Goal: Check status

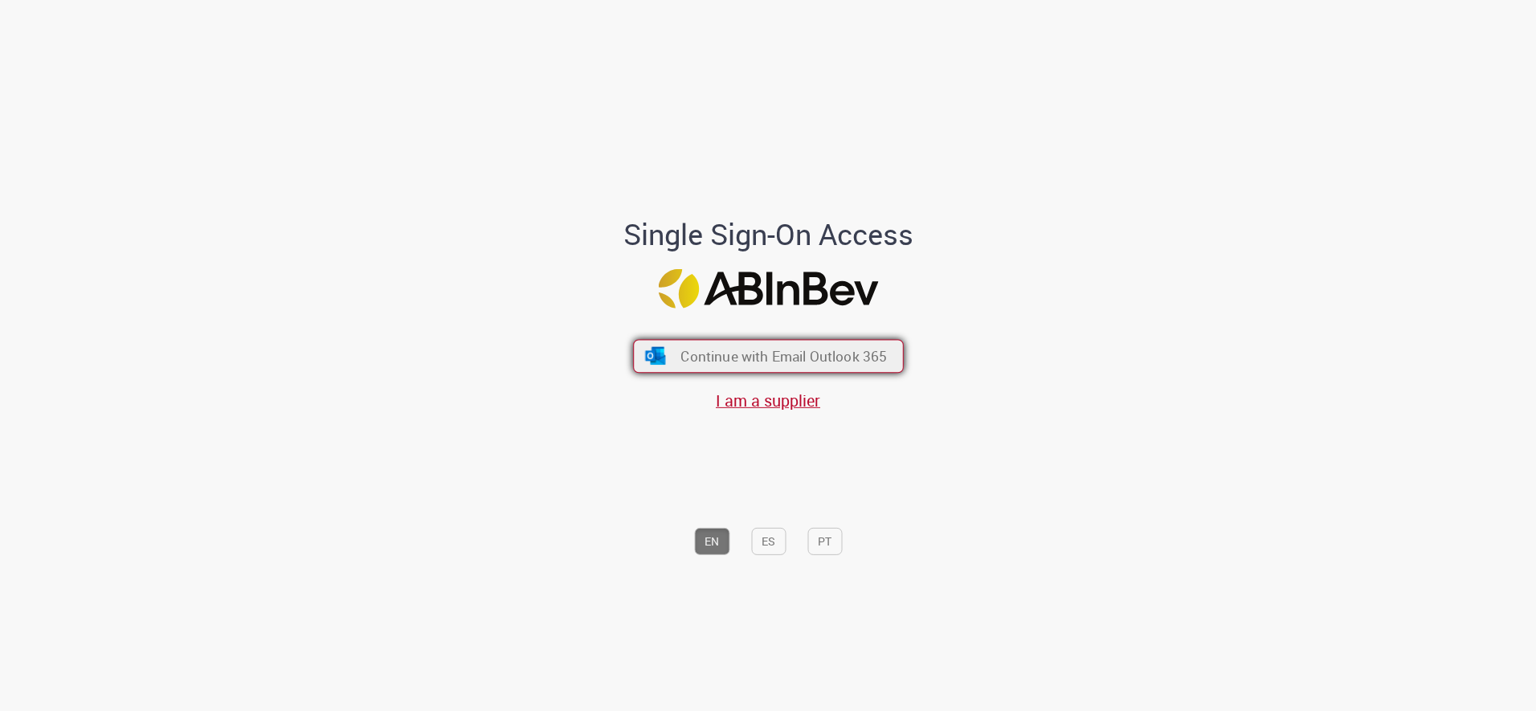
click at [793, 366] on button "Continue with Email Outlook 365" at bounding box center [768, 356] width 271 height 34
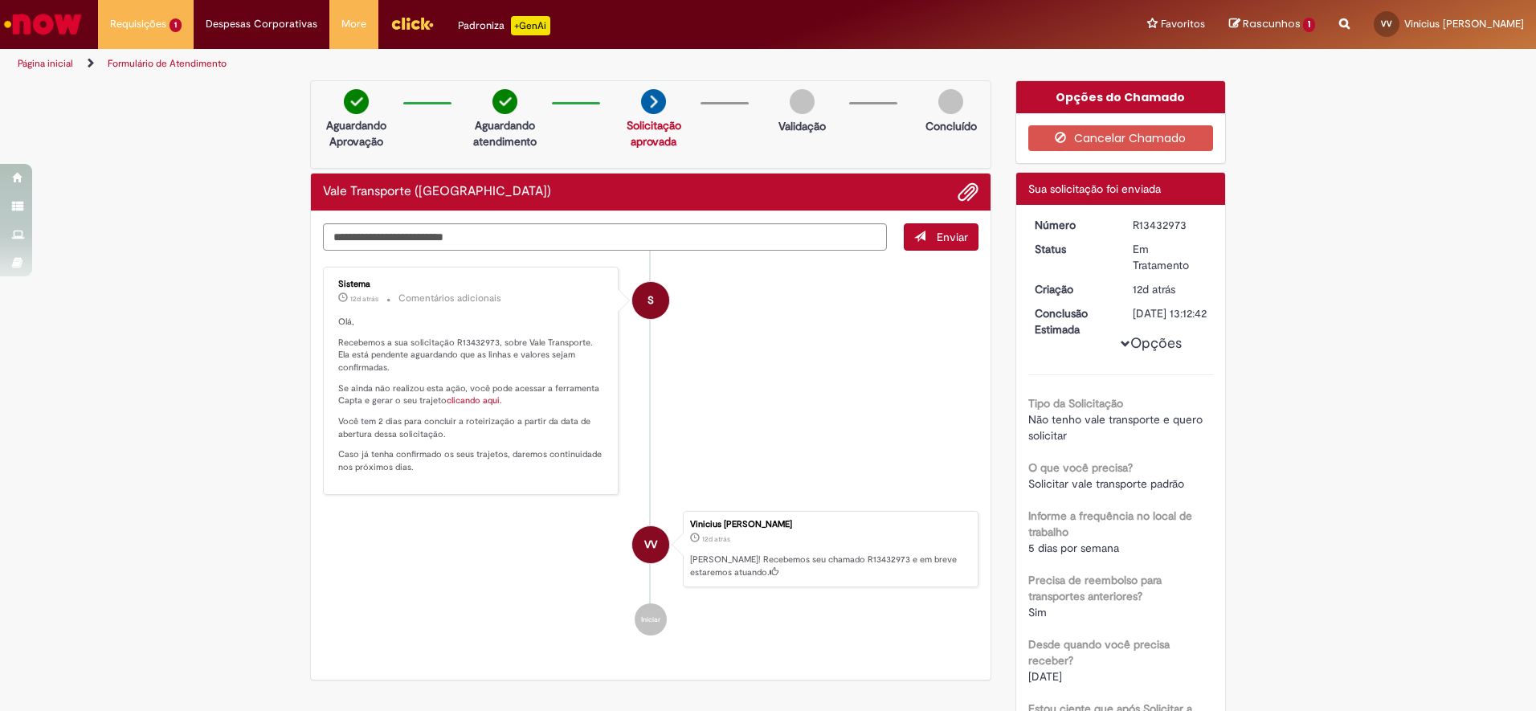
click at [463, 398] on link "clicando aqui." at bounding box center [474, 401] width 55 height 12
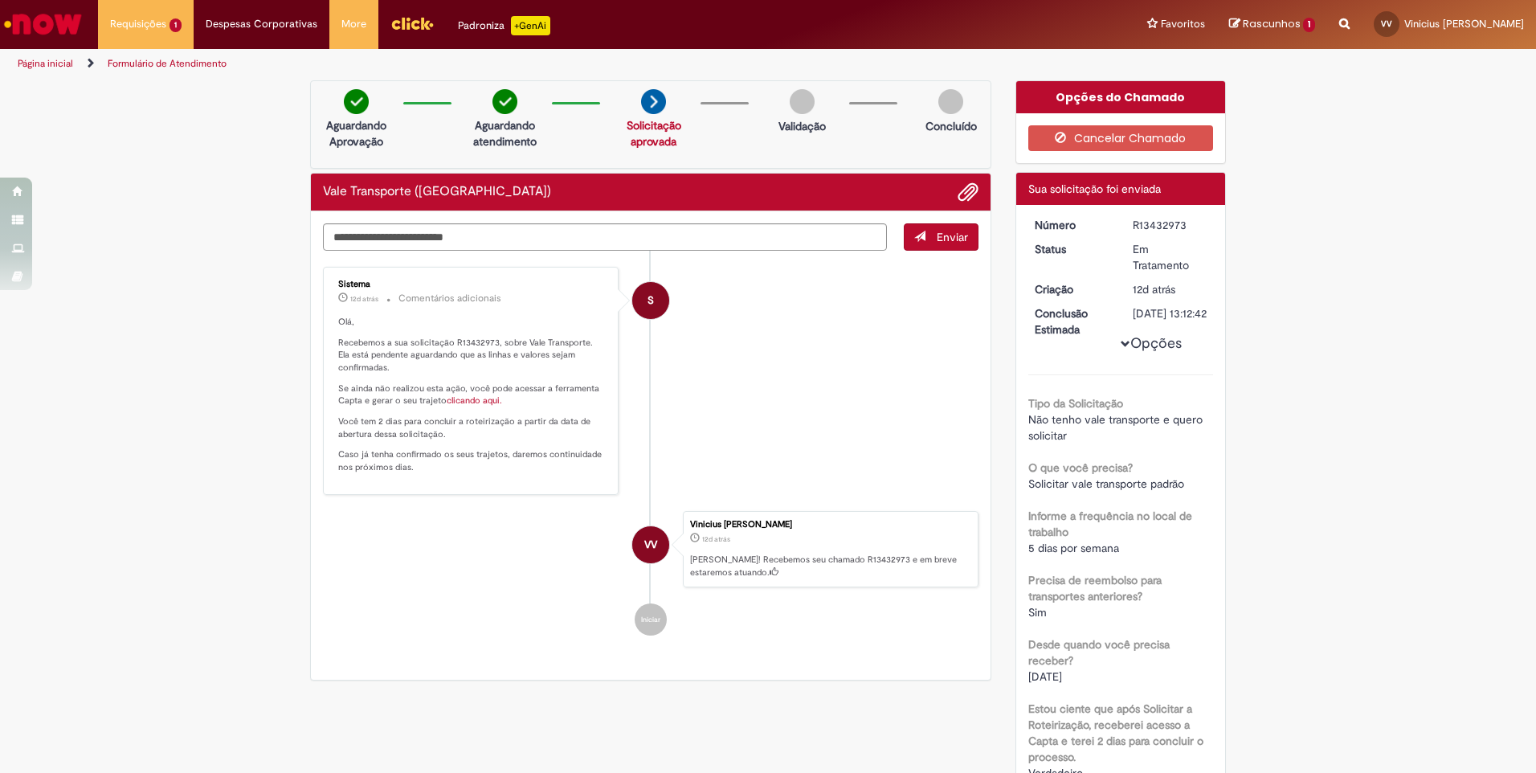
click at [654, 127] on link "Solicitação aprovada" at bounding box center [654, 133] width 55 height 31
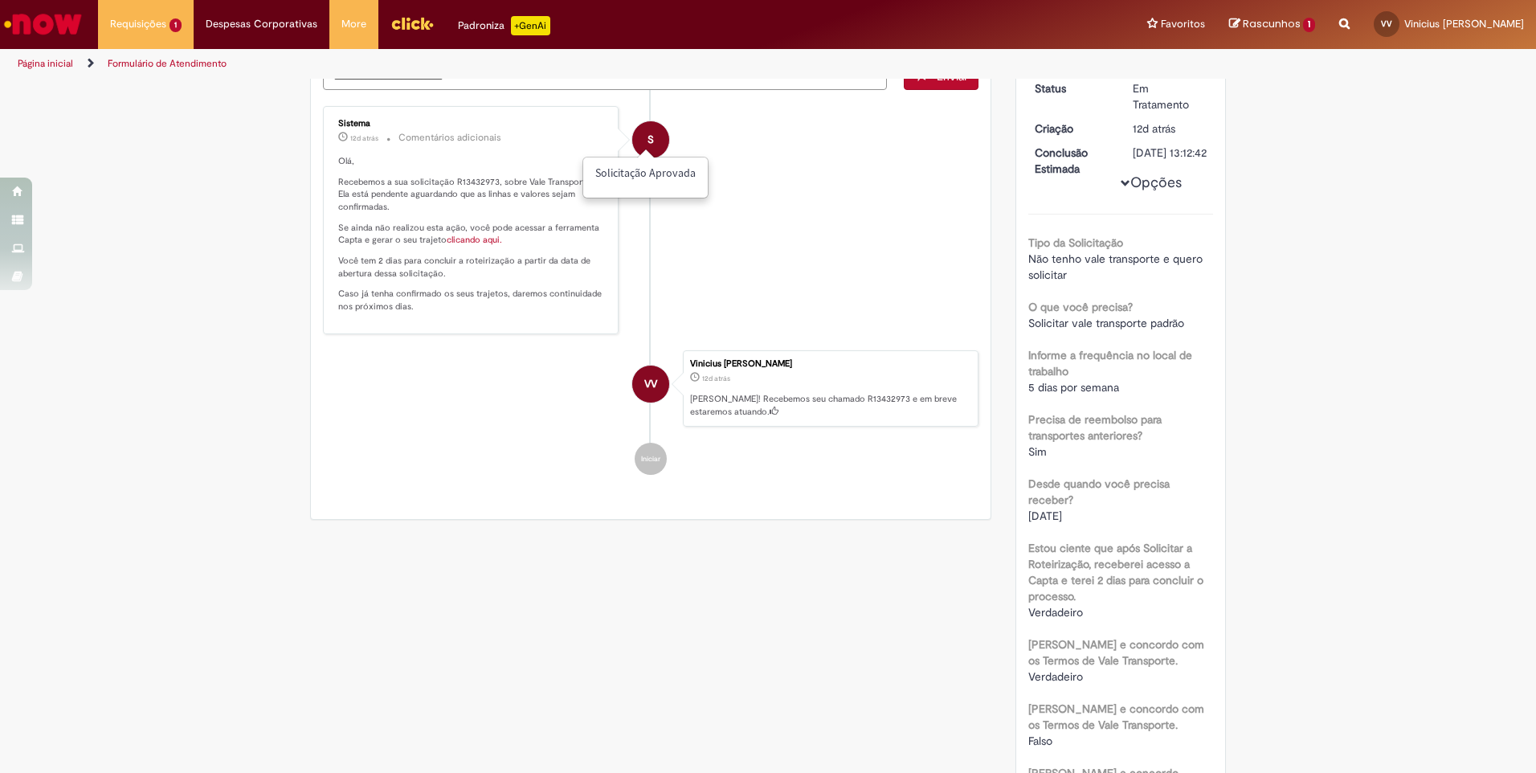
scroll to position [80, 0]
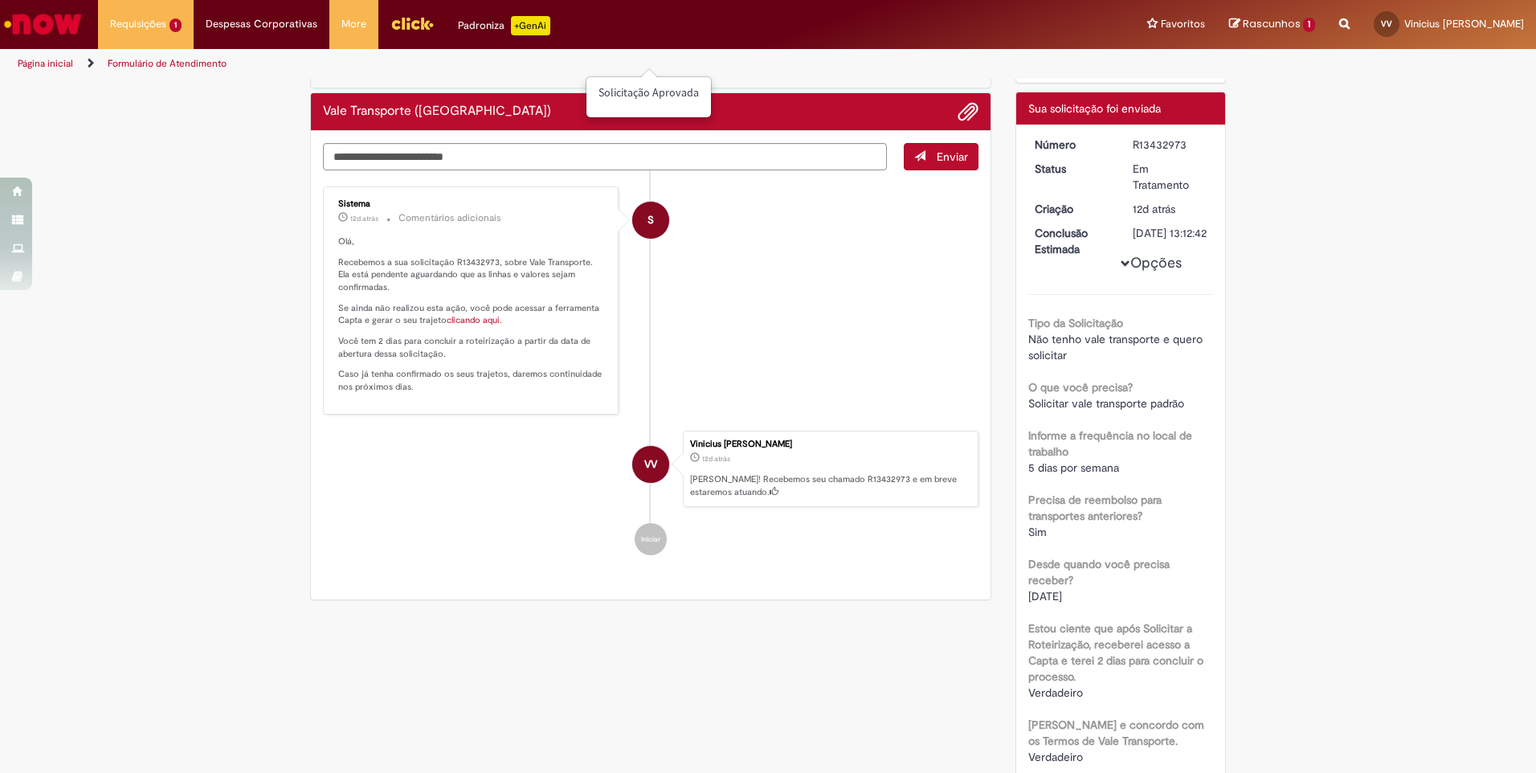
drag, startPoint x: 792, startPoint y: 317, endPoint x: 228, endPoint y: 417, distance: 572.9
click at [228, 417] on div "Verificar Código de Barras Aguardando Aprovação Aguardando atendimento Solicita…" at bounding box center [768, 521] width 1536 height 1043
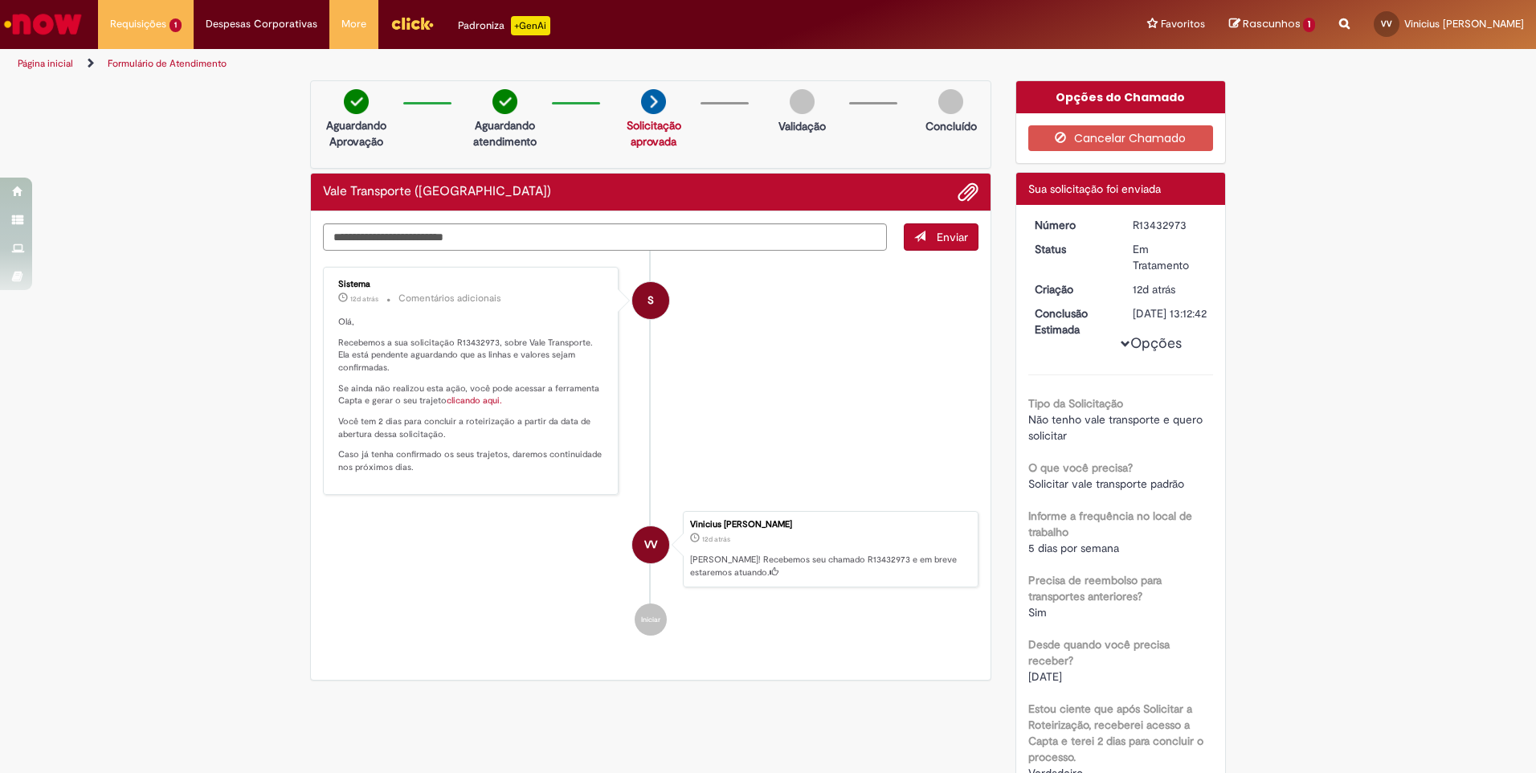
click at [34, 12] on img "Ir para a Homepage" at bounding box center [43, 24] width 83 height 32
